Goal: Task Accomplishment & Management: Complete application form

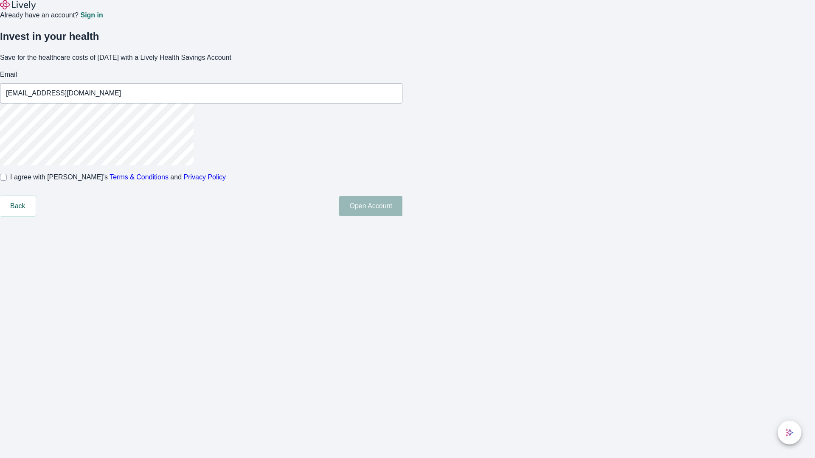
click at [7, 181] on input "I agree with Lively’s Terms & Conditions and Privacy Policy" at bounding box center [3, 177] width 7 height 7
checkbox input "true"
click at [402, 216] on button "Open Account" at bounding box center [370, 206] width 63 height 20
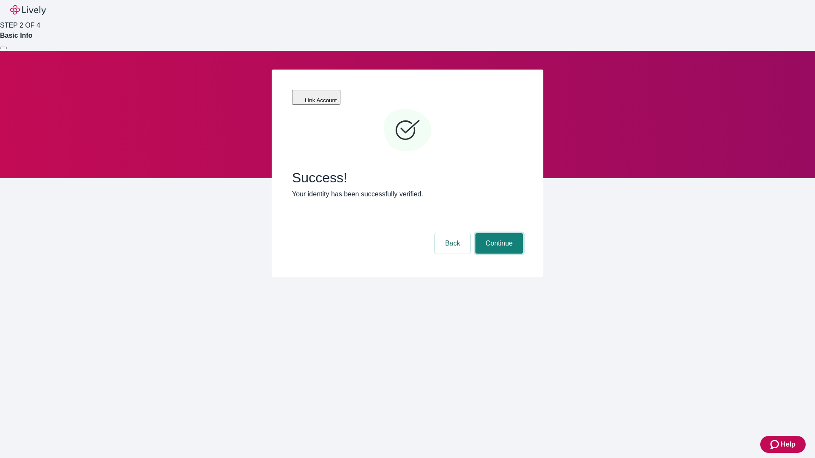
click at [498, 233] on button "Continue" at bounding box center [499, 243] width 48 height 20
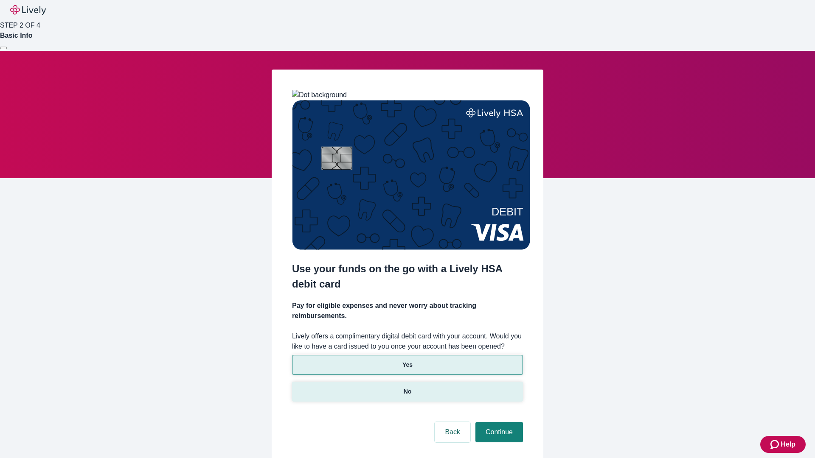
click at [407, 387] on p "No" at bounding box center [408, 391] width 8 height 9
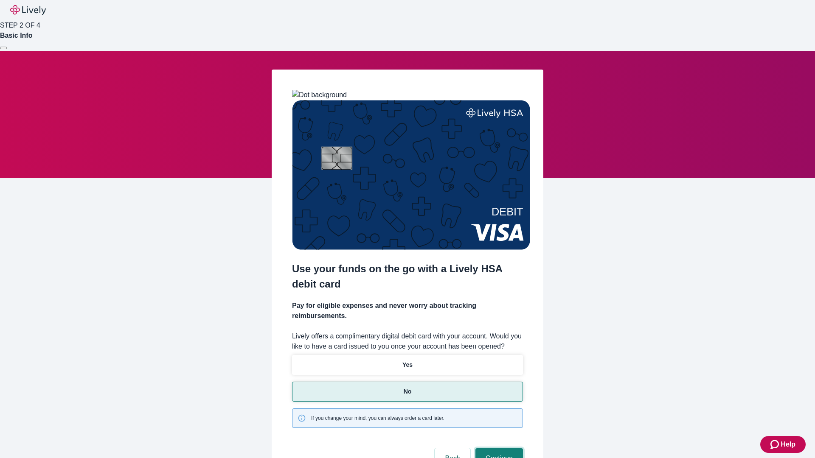
click at [498, 449] on button "Continue" at bounding box center [499, 459] width 48 height 20
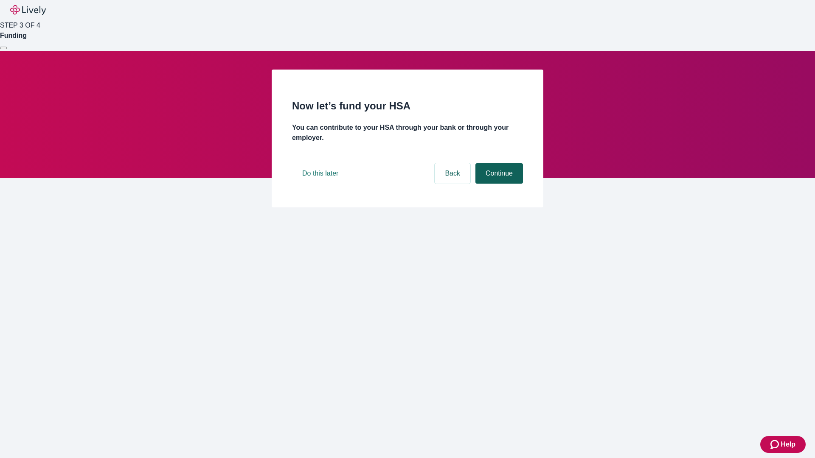
click at [498, 184] on button "Continue" at bounding box center [499, 173] width 48 height 20
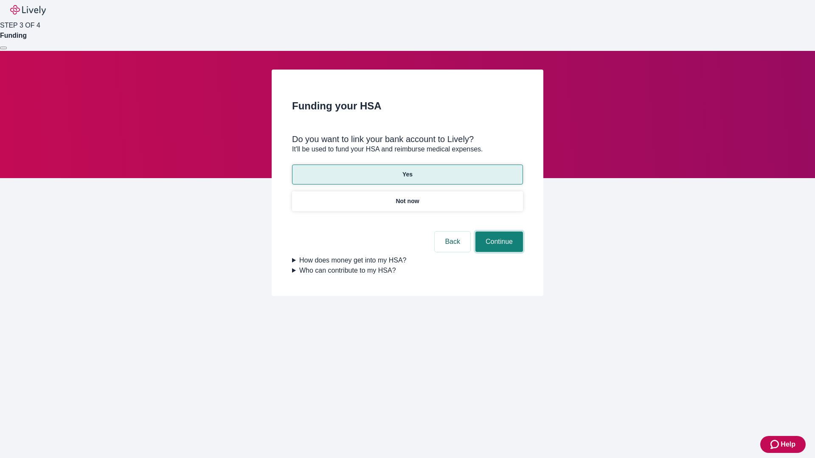
click at [498, 232] on button "Continue" at bounding box center [499, 242] width 48 height 20
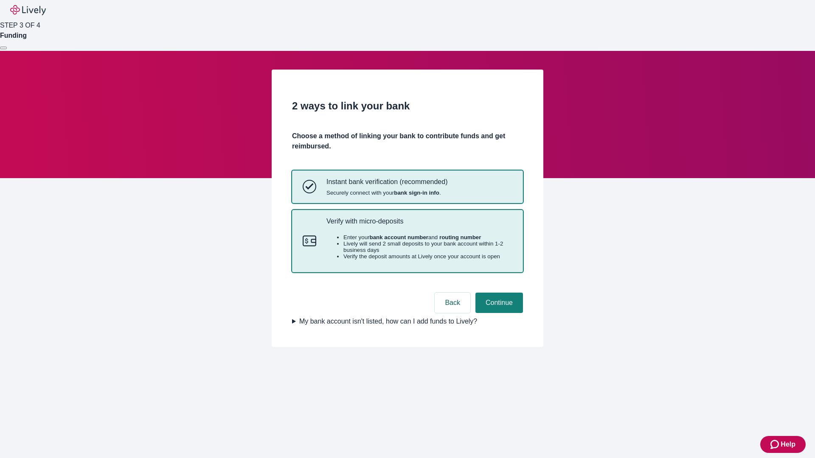
click at [419, 225] on p "Verify with micro-deposits" at bounding box center [419, 221] width 186 height 8
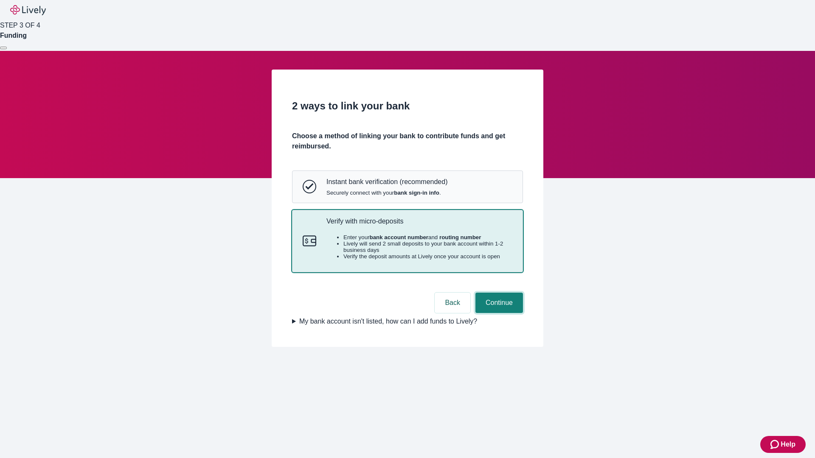
click at [498, 313] on button "Continue" at bounding box center [499, 303] width 48 height 20
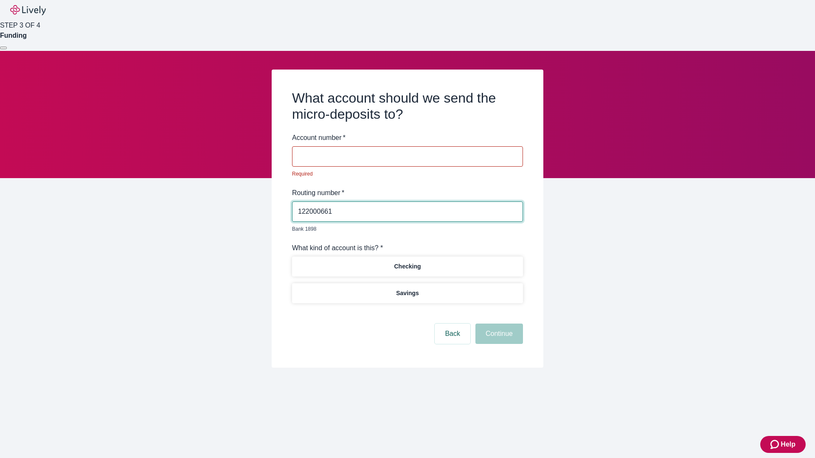
type input "122000661"
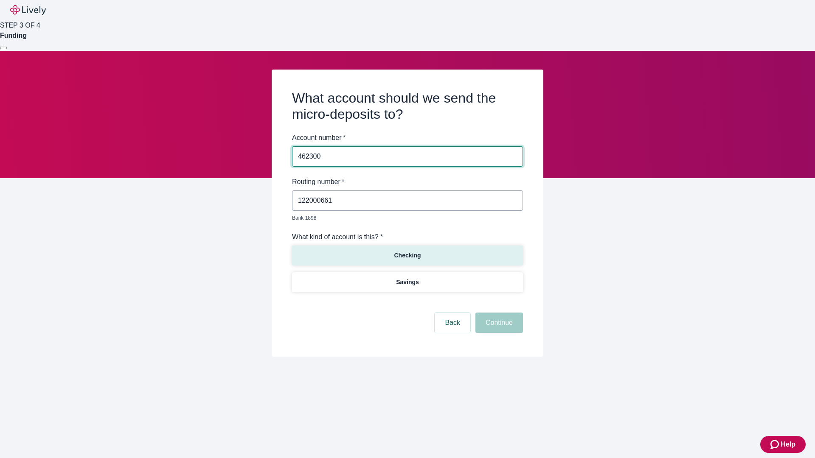
type input "462300"
click at [407, 251] on p "Checking" at bounding box center [407, 255] width 27 height 9
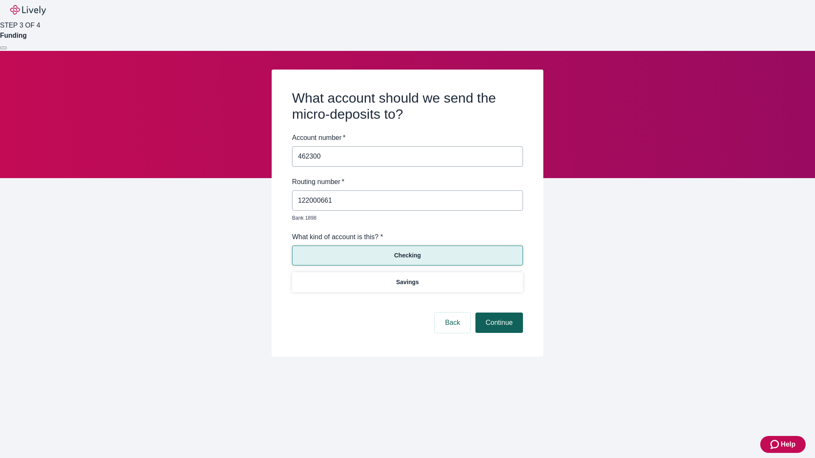
click at [498, 313] on button "Continue" at bounding box center [499, 323] width 48 height 20
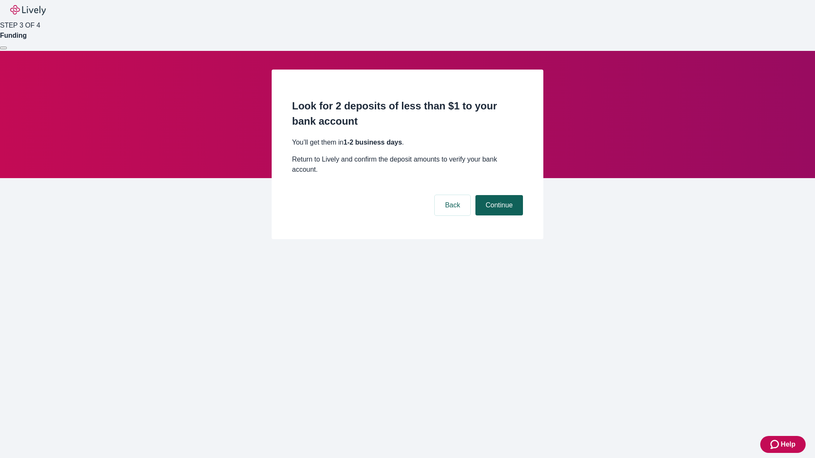
click at [498, 195] on button "Continue" at bounding box center [499, 205] width 48 height 20
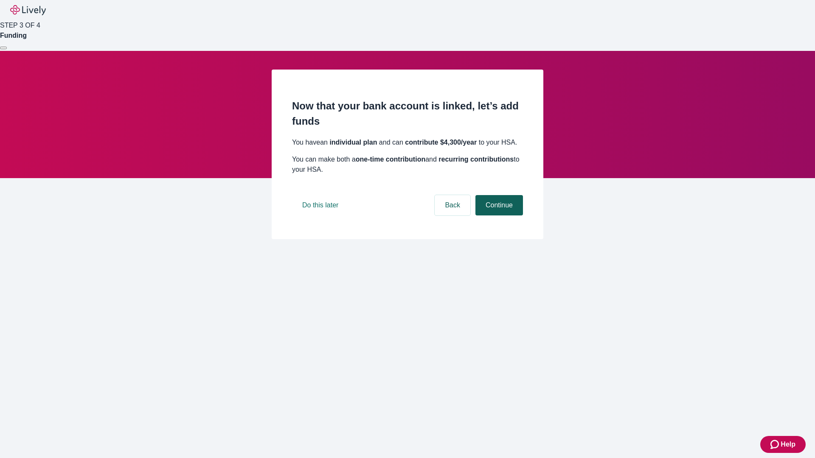
click at [498, 216] on button "Continue" at bounding box center [499, 205] width 48 height 20
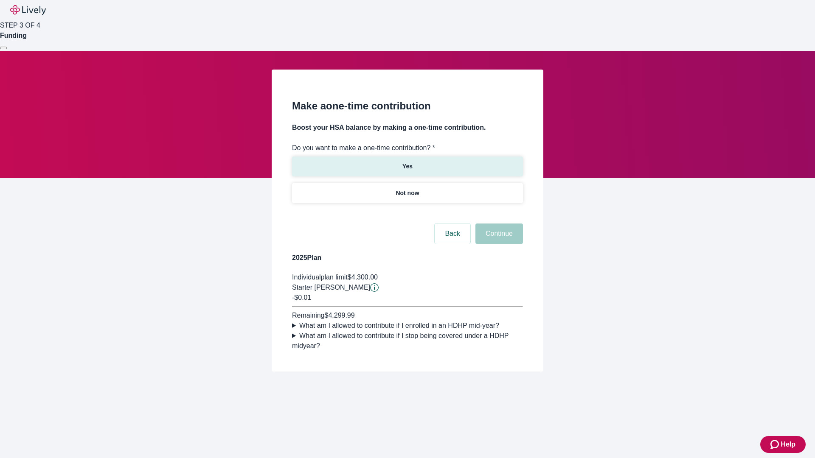
click at [407, 162] on p "Yes" at bounding box center [407, 166] width 10 height 9
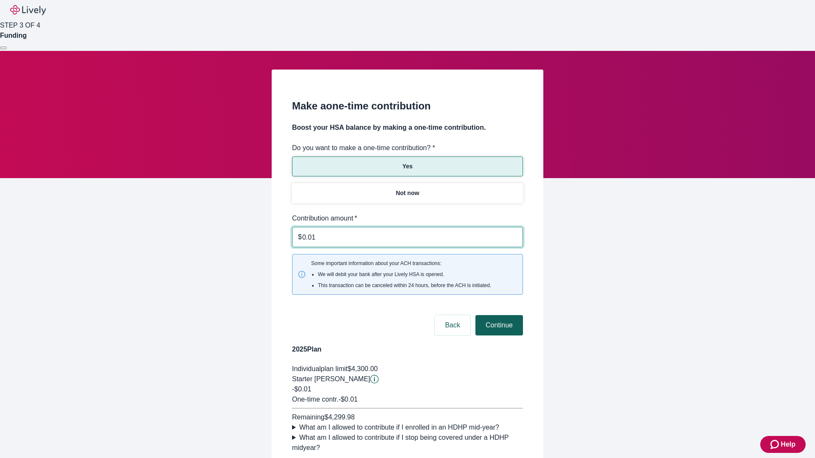
type input "0.01"
click at [498, 315] on button "Continue" at bounding box center [499, 325] width 48 height 20
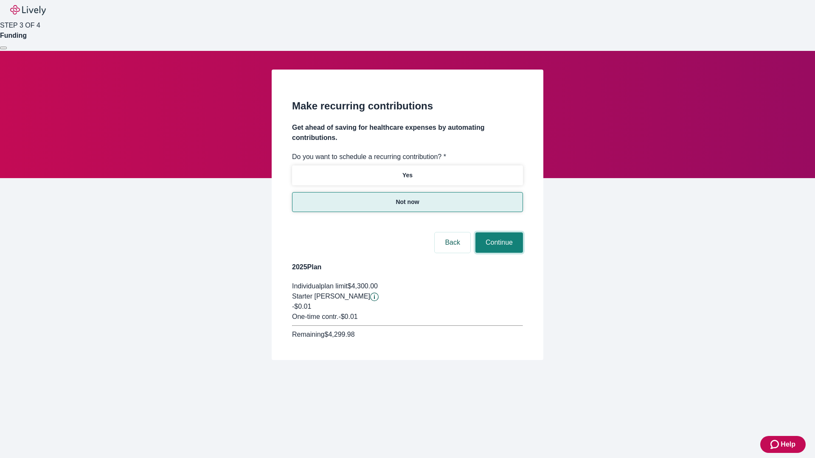
click at [498, 233] on button "Continue" at bounding box center [499, 243] width 48 height 20
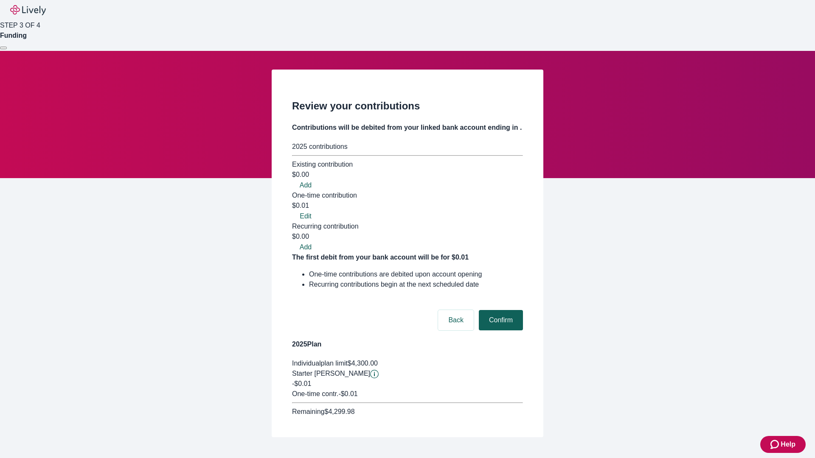
click at [500, 310] on button "Confirm" at bounding box center [501, 320] width 44 height 20
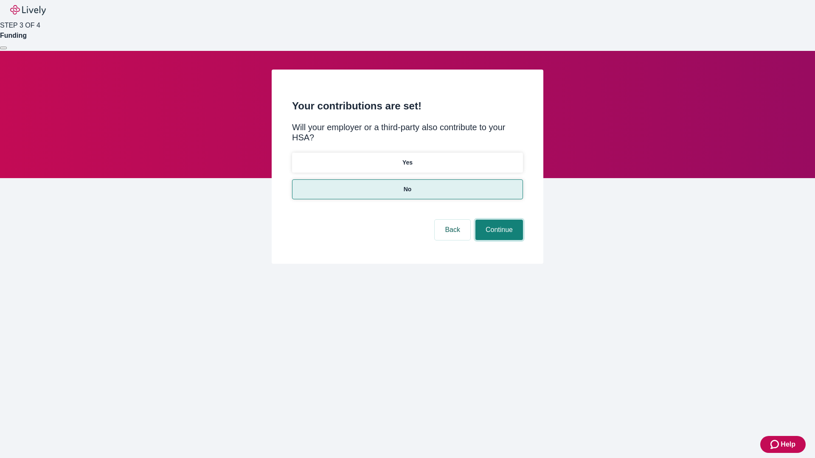
click at [498, 220] on button "Continue" at bounding box center [499, 230] width 48 height 20
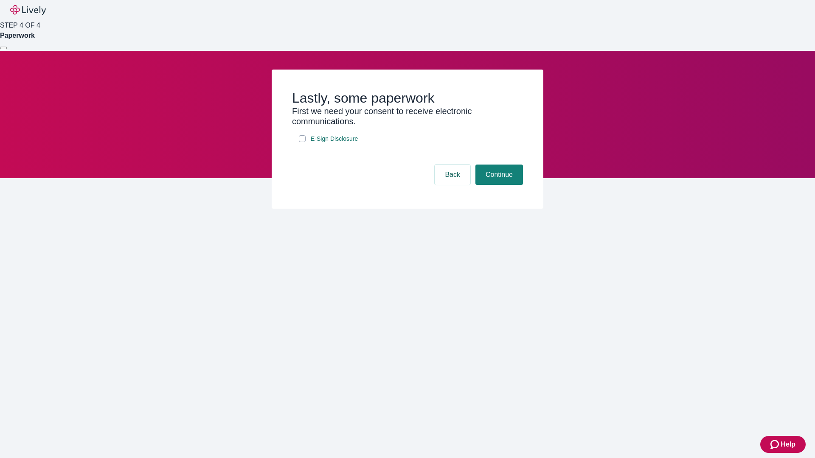
click at [302, 142] on input "E-Sign Disclosure" at bounding box center [302, 138] width 7 height 7
checkbox input "true"
click at [498, 185] on button "Continue" at bounding box center [499, 175] width 48 height 20
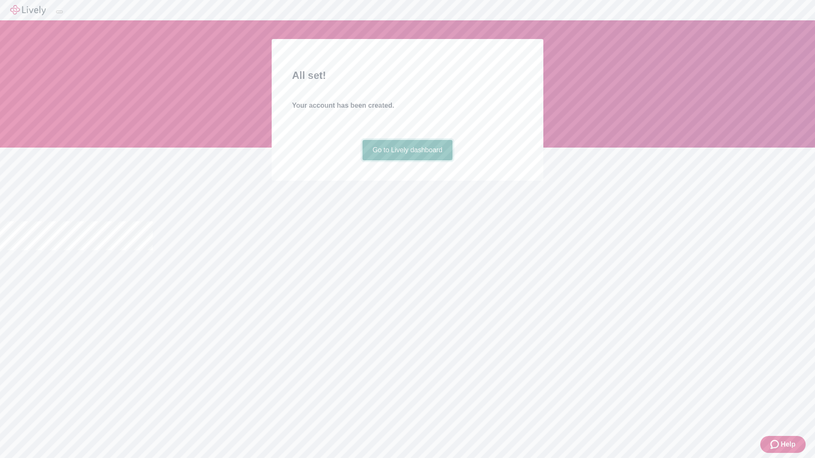
click at [407, 160] on link "Go to Lively dashboard" at bounding box center [407, 150] width 90 height 20
